Goal: Complete application form: Complete application form

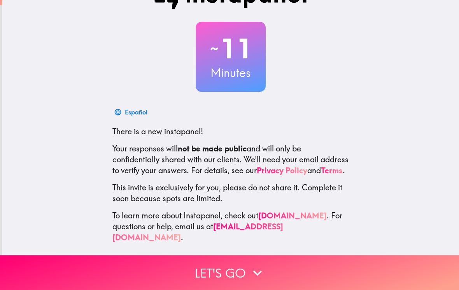
click at [275, 274] on button "Let's go" at bounding box center [229, 272] width 459 height 35
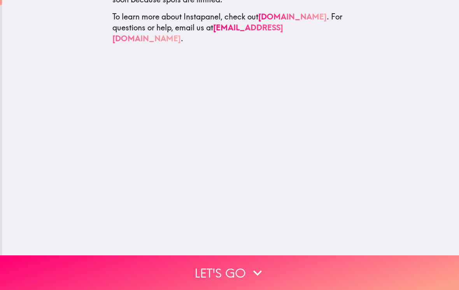
scroll to position [28, 0]
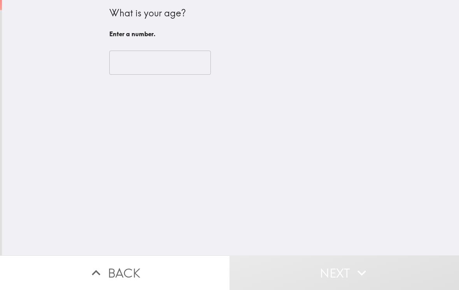
click at [133, 67] on input "number" at bounding box center [160, 63] width 102 height 24
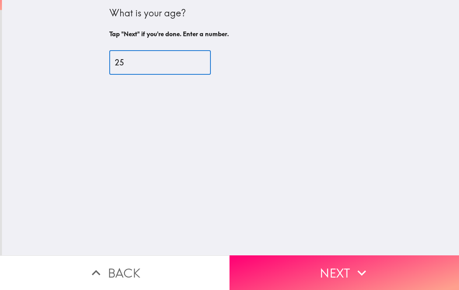
type input "25"
click at [375, 93] on div "What is your age? Tap "Next" if you're done. Enter a number. 25 ​" at bounding box center [230, 127] width 457 height 255
click at [340, 273] on button "Next" at bounding box center [343, 272] width 229 height 35
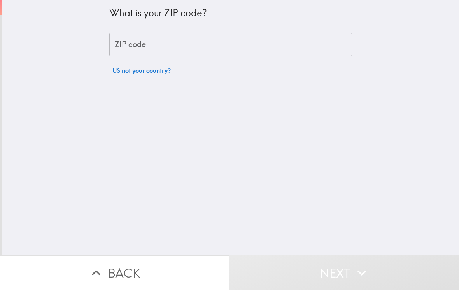
click at [137, 47] on div "ZIP code ZIP code" at bounding box center [230, 45] width 243 height 24
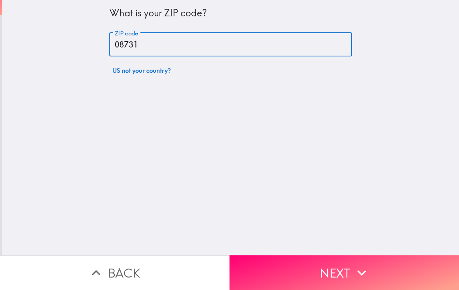
type input "08731"
click at [371, 116] on div "What is your ZIP code? ZIP code 08731 ZIP code US not your country?" at bounding box center [230, 127] width 457 height 255
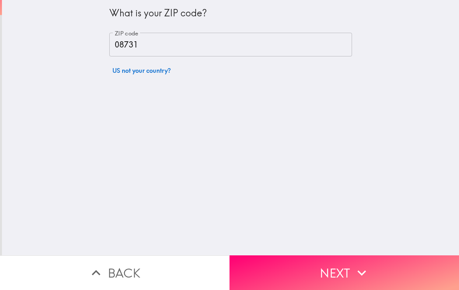
click at [352, 282] on button "Next" at bounding box center [343, 272] width 229 height 35
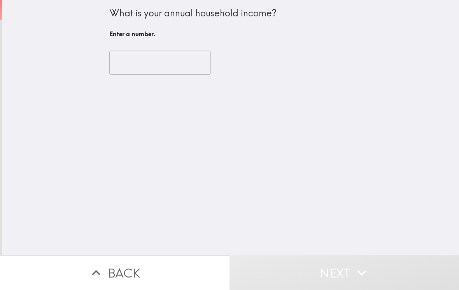
click at [130, 64] on input "number" at bounding box center [160, 63] width 102 height 24
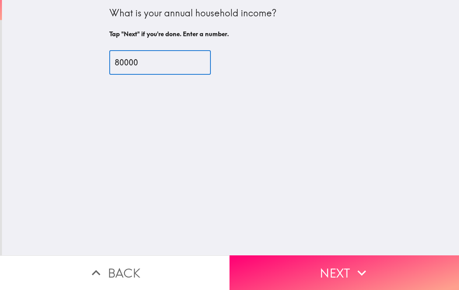
type input "80000"
click at [405, 108] on div "What is your annual household income? Tap "Next" if you're done. Enter a number…" at bounding box center [230, 127] width 457 height 255
click at [323, 262] on button "Next" at bounding box center [343, 272] width 229 height 35
